Goal: Navigation & Orientation: Find specific page/section

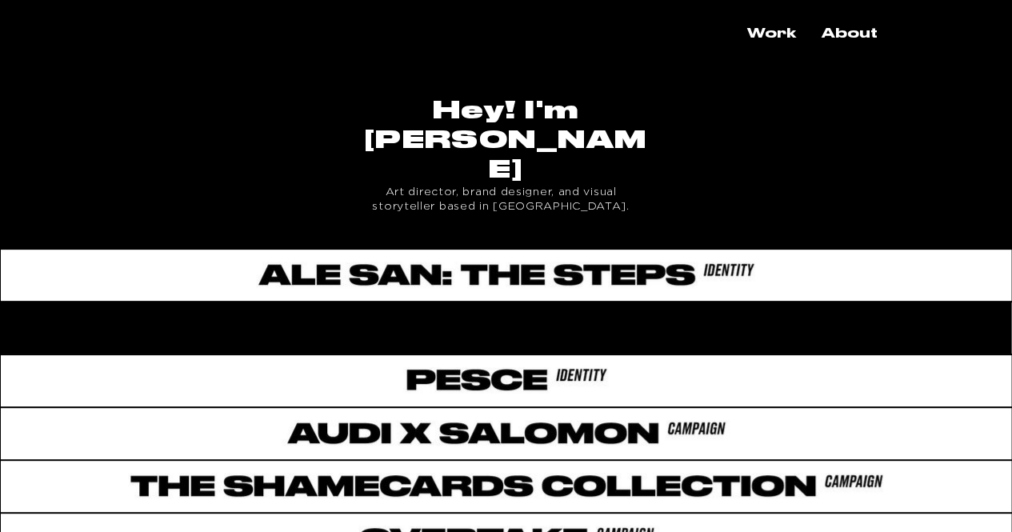
click at [536, 301] on div "main content" at bounding box center [506, 324] width 1012 height 47
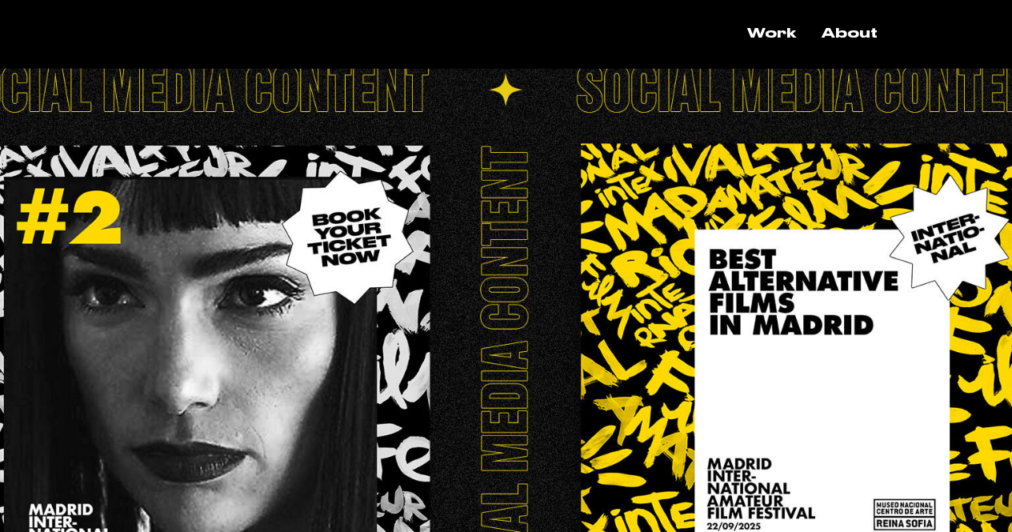
scroll to position [1817, 0]
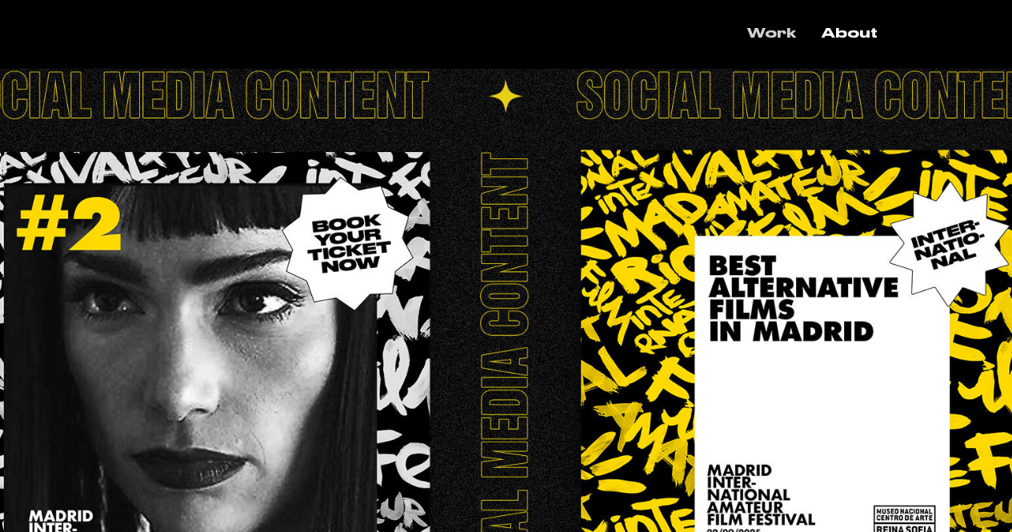
click at [781, 34] on p "Work" at bounding box center [771, 34] width 65 height 28
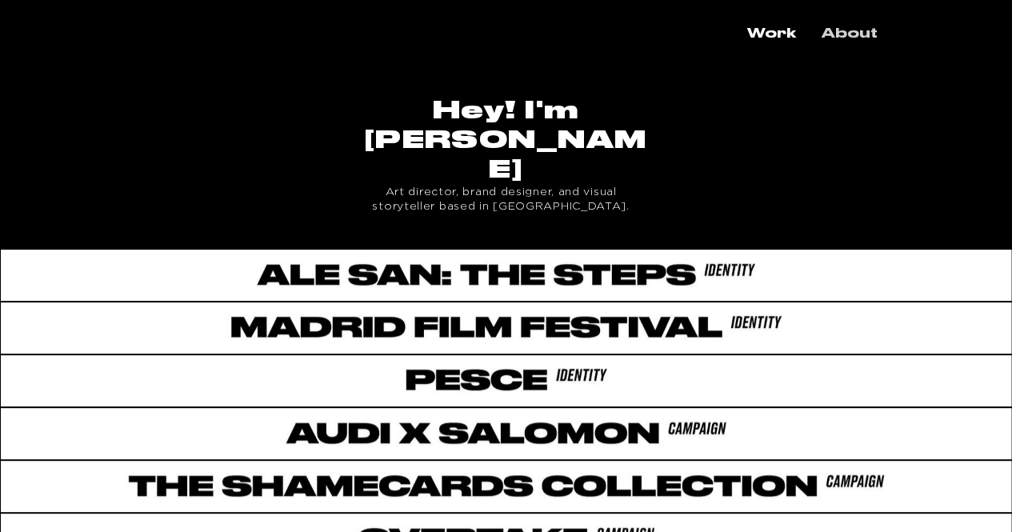
click at [860, 32] on p "About" at bounding box center [849, 34] width 72 height 28
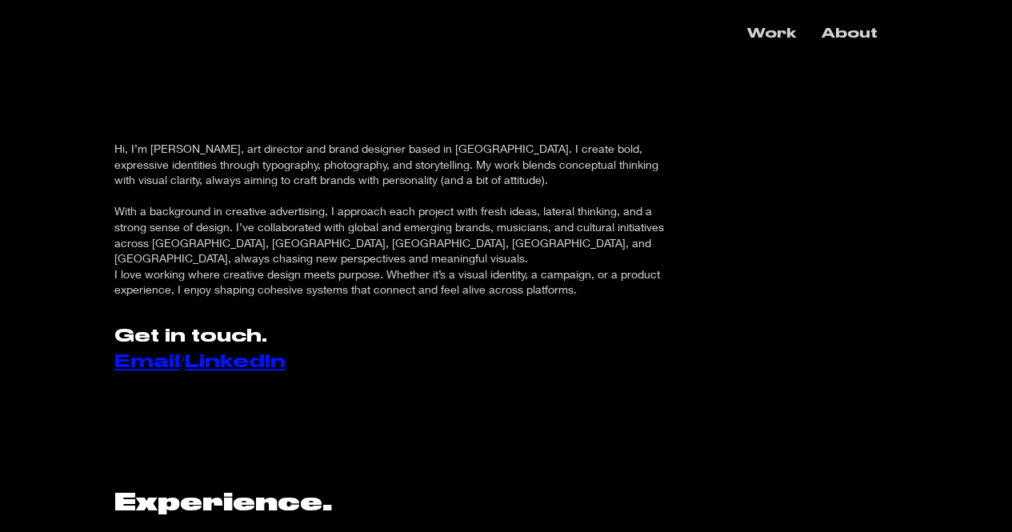
click at [779, 33] on p "Work" at bounding box center [771, 34] width 65 height 28
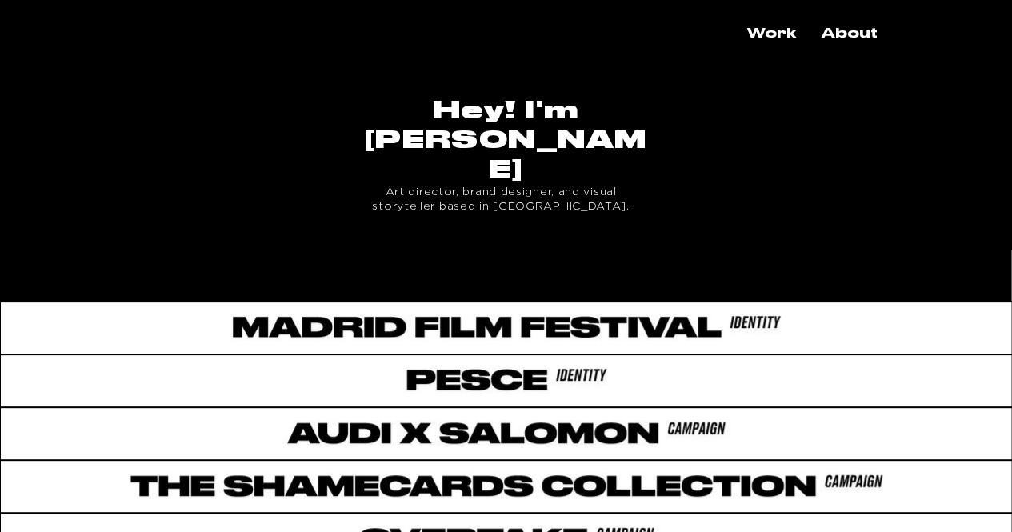
click at [589, 249] on div at bounding box center [506, 272] width 1012 height 47
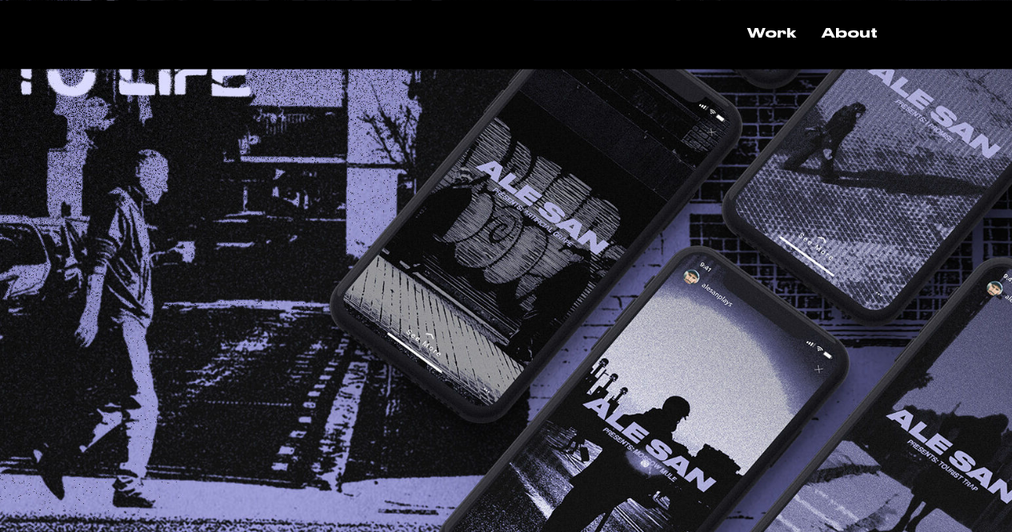
scroll to position [3969, 0]
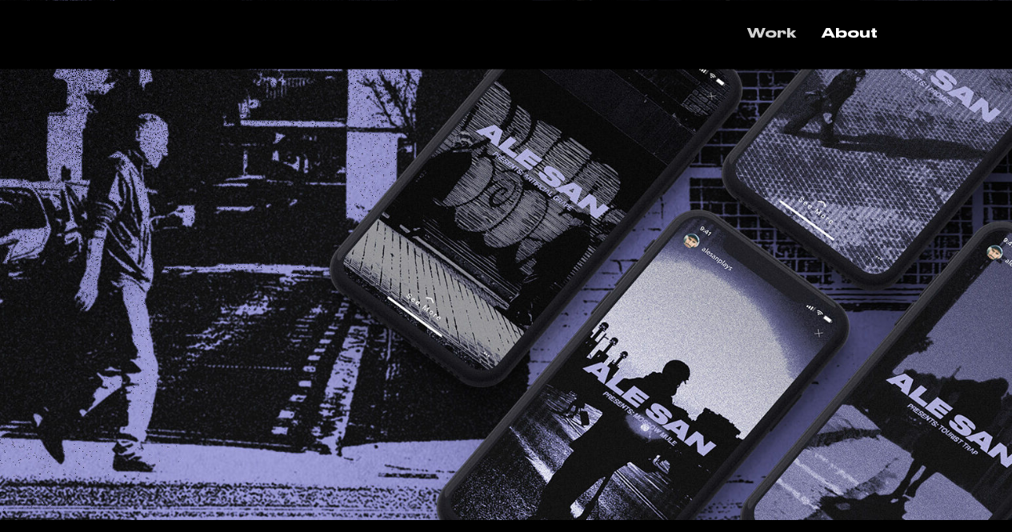
click at [782, 34] on p "Work" at bounding box center [771, 34] width 65 height 28
